Goal: Contribute content: Add original content to the website for others to see

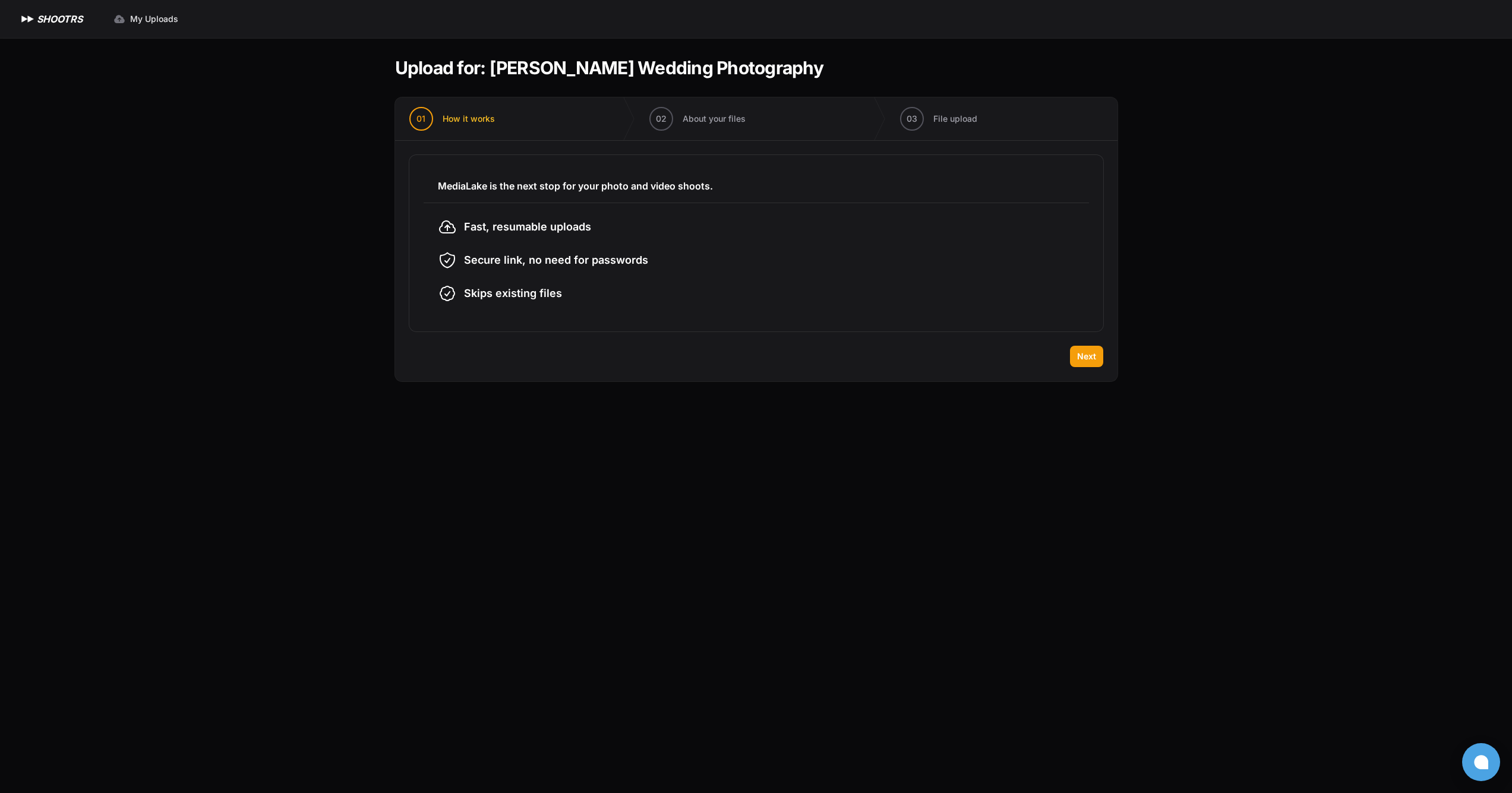
click at [1082, 338] on div "MediaLake is the next stop for your photo and video shoots. Fast, resumable upl…" at bounding box center [757, 243] width 722 height 205
click at [1086, 353] on span "Next" at bounding box center [1087, 356] width 19 height 12
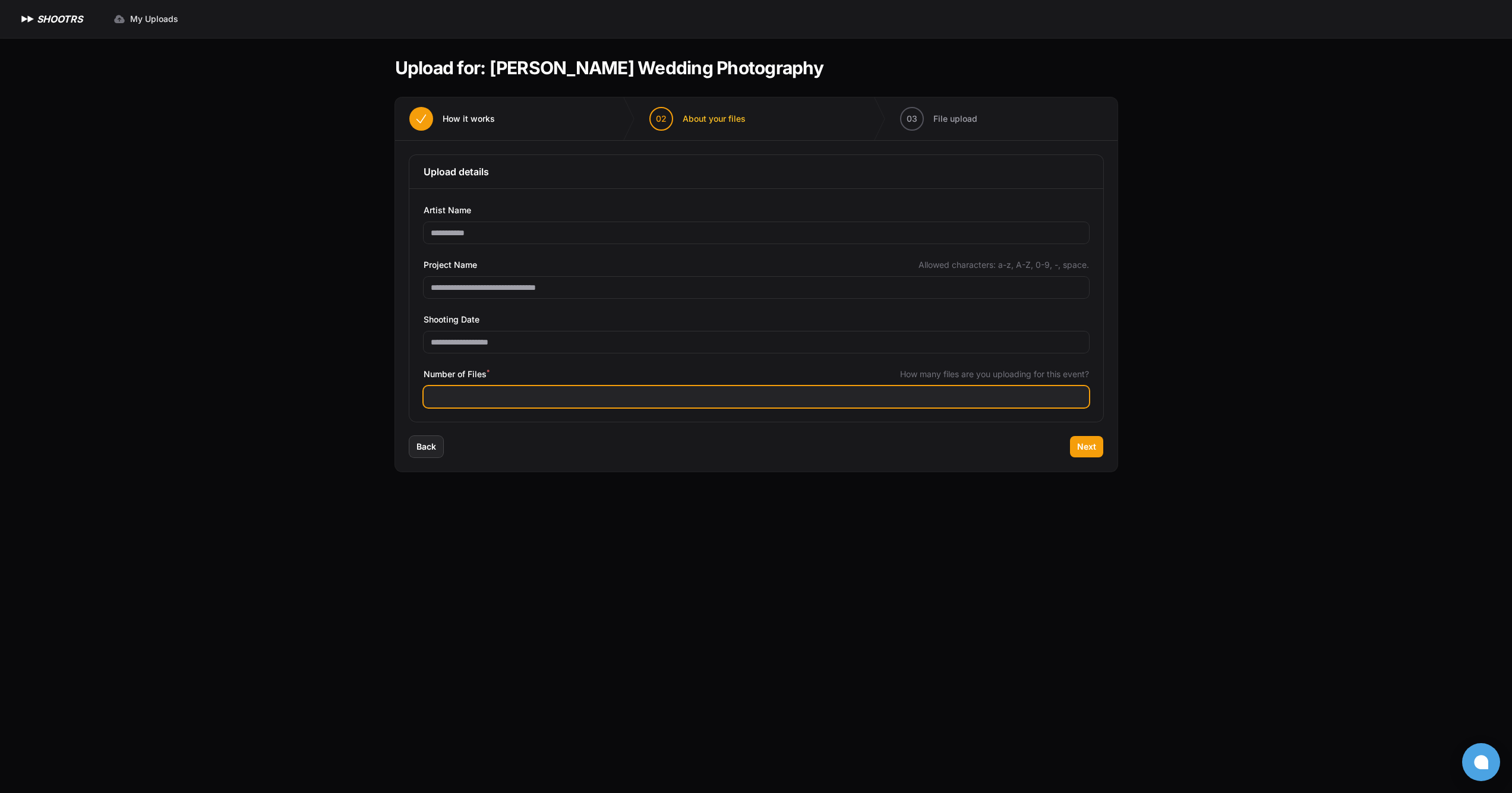
click at [636, 394] on input "Number of Files *" at bounding box center [757, 396] width 665 height 21
type input "****"
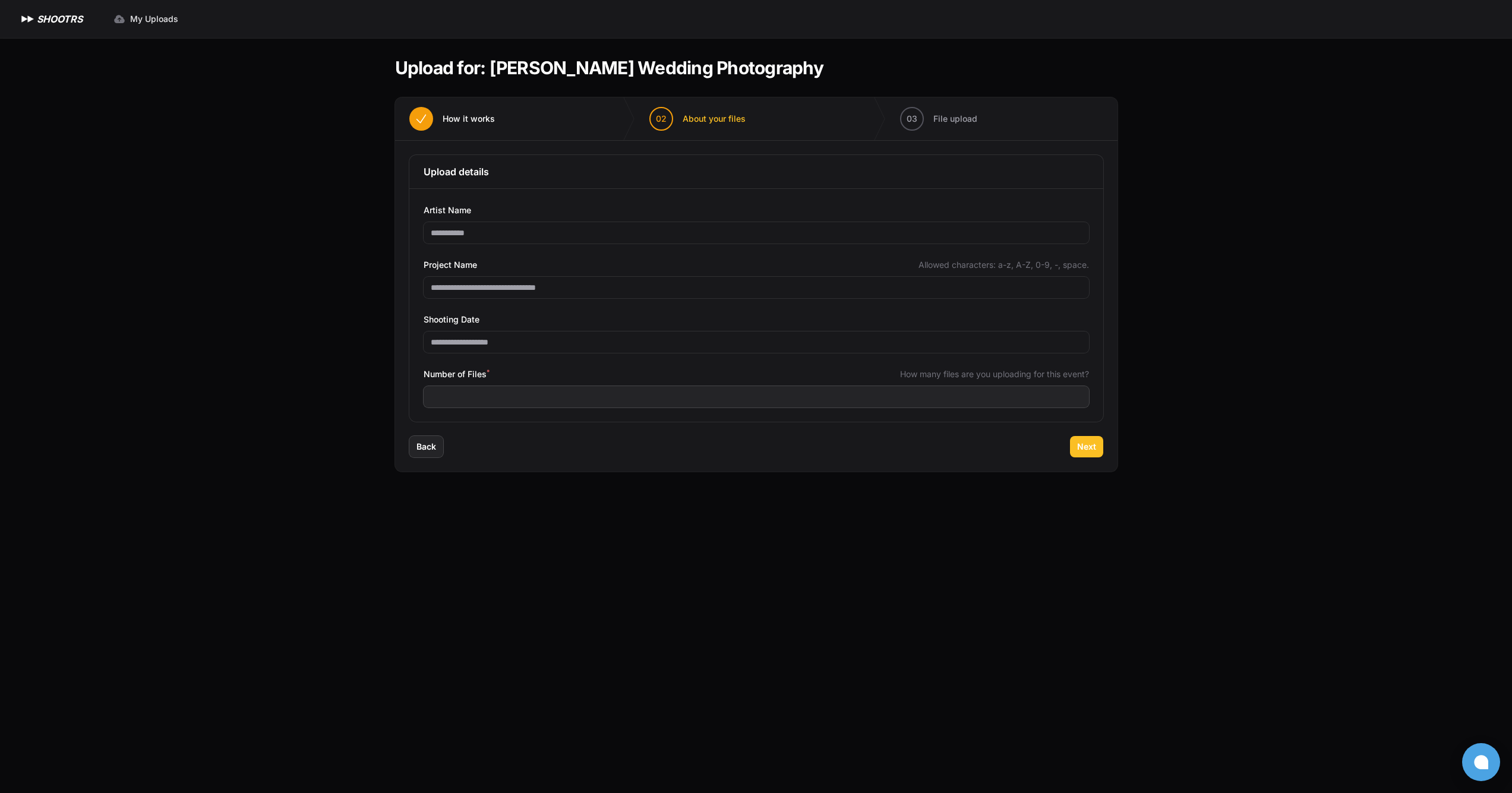
click at [1079, 447] on span "Next" at bounding box center [1087, 446] width 19 height 12
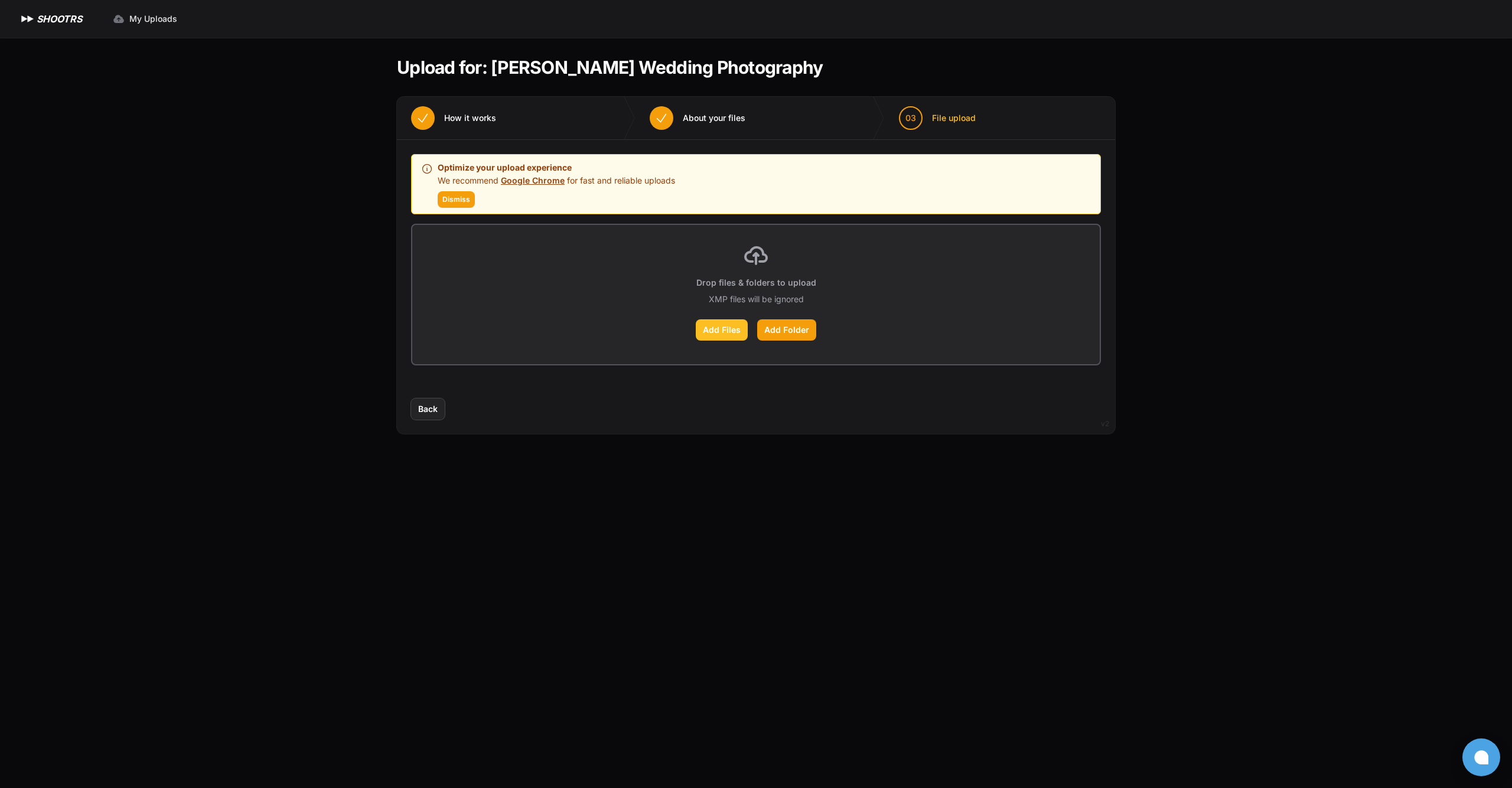
click at [722, 331] on label "Add Files" at bounding box center [722, 330] width 52 height 21
click at [0, 0] on input "Add Files" at bounding box center [0, 0] width 0 height 0
